Goal: Information Seeking & Learning: Learn about a topic

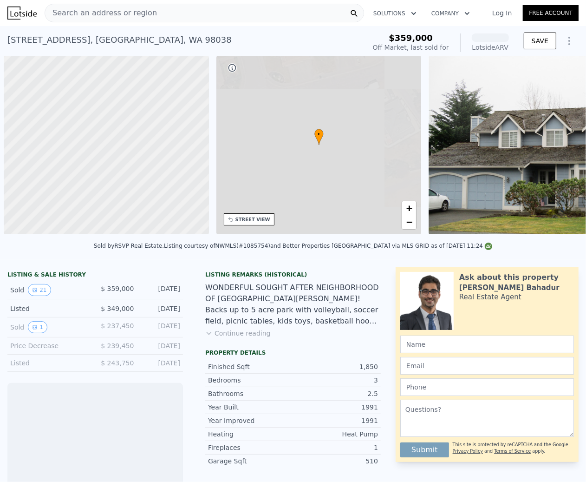
scroll to position [0, 3]
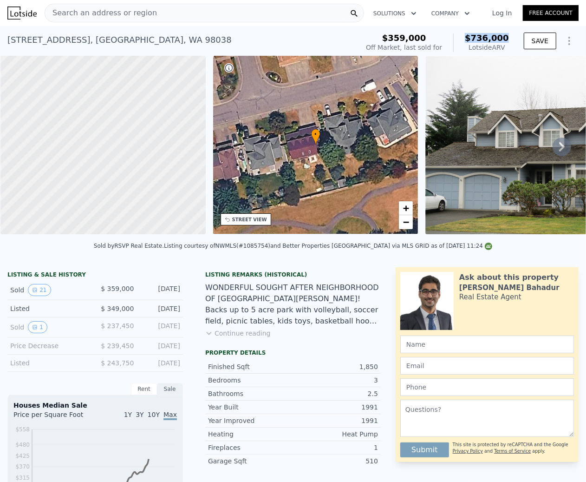
drag, startPoint x: 511, startPoint y: 38, endPoint x: 467, endPoint y: 38, distance: 44.1
click at [467, 38] on div "$359,000 Off Market, last sold for $736,000 Lotside ARV" at bounding box center [437, 43] width 151 height 26
click at [253, 12] on div "Search an address or region" at bounding box center [205, 13] width 320 height 19
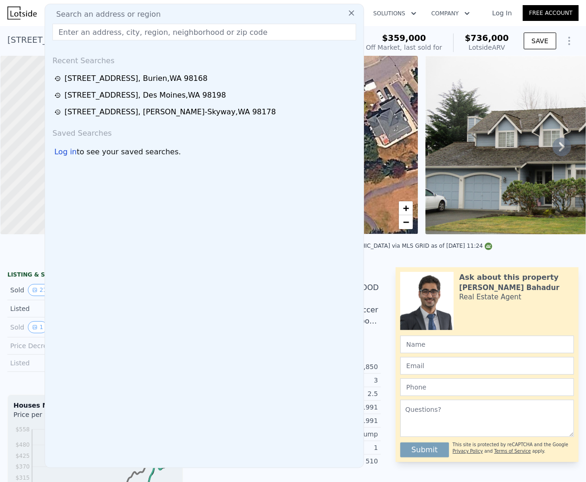
click at [352, 13] on icon at bounding box center [352, 13] width 6 height 6
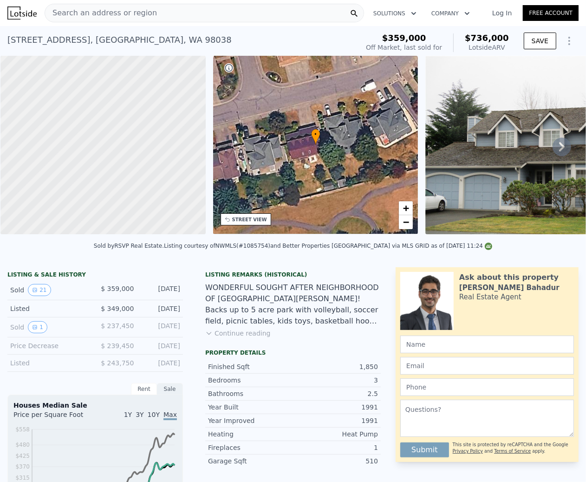
click at [258, 220] on div "STREET VIEW" at bounding box center [249, 219] width 35 height 7
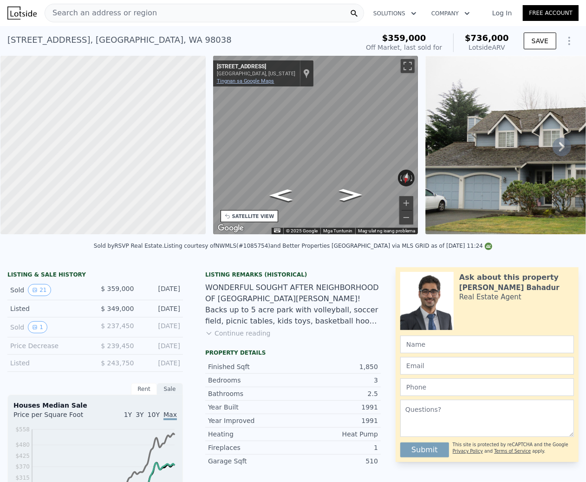
click at [256, 81] on link "Tingnan sa Google Maps" at bounding box center [246, 81] width 58 height 6
click at [176, 13] on div "Search an address or region" at bounding box center [205, 13] width 320 height 19
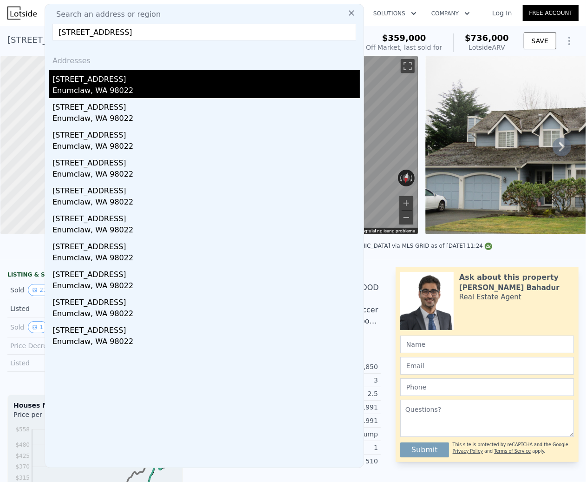
type input "[STREET_ADDRESS]"
click at [151, 77] on div "[STREET_ADDRESS]" at bounding box center [207, 77] width 308 height 15
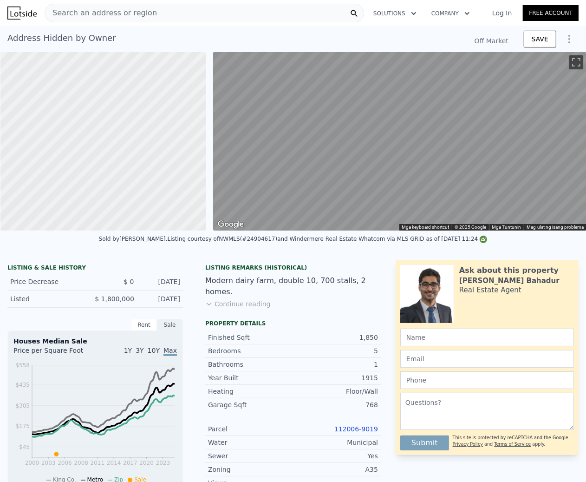
type input "$ 720,000"
type input "-$ 1,249,191"
